Goal: Navigation & Orientation: Find specific page/section

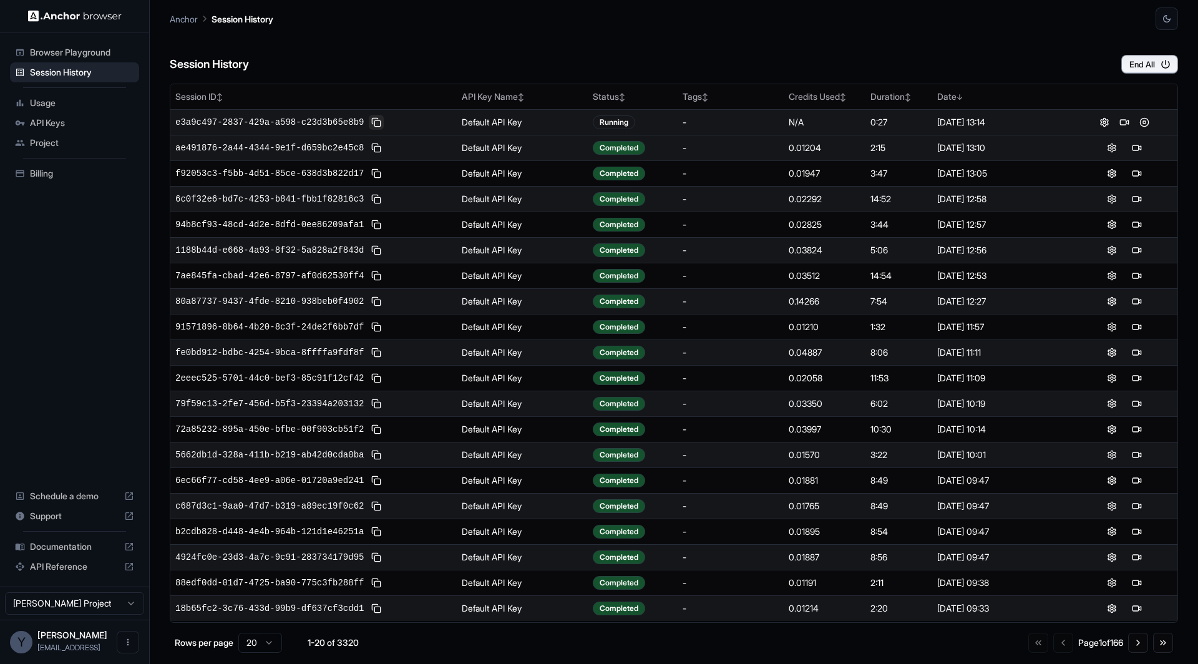
click at [379, 122] on button at bounding box center [376, 122] width 15 height 15
